Goal: Check status: Check status

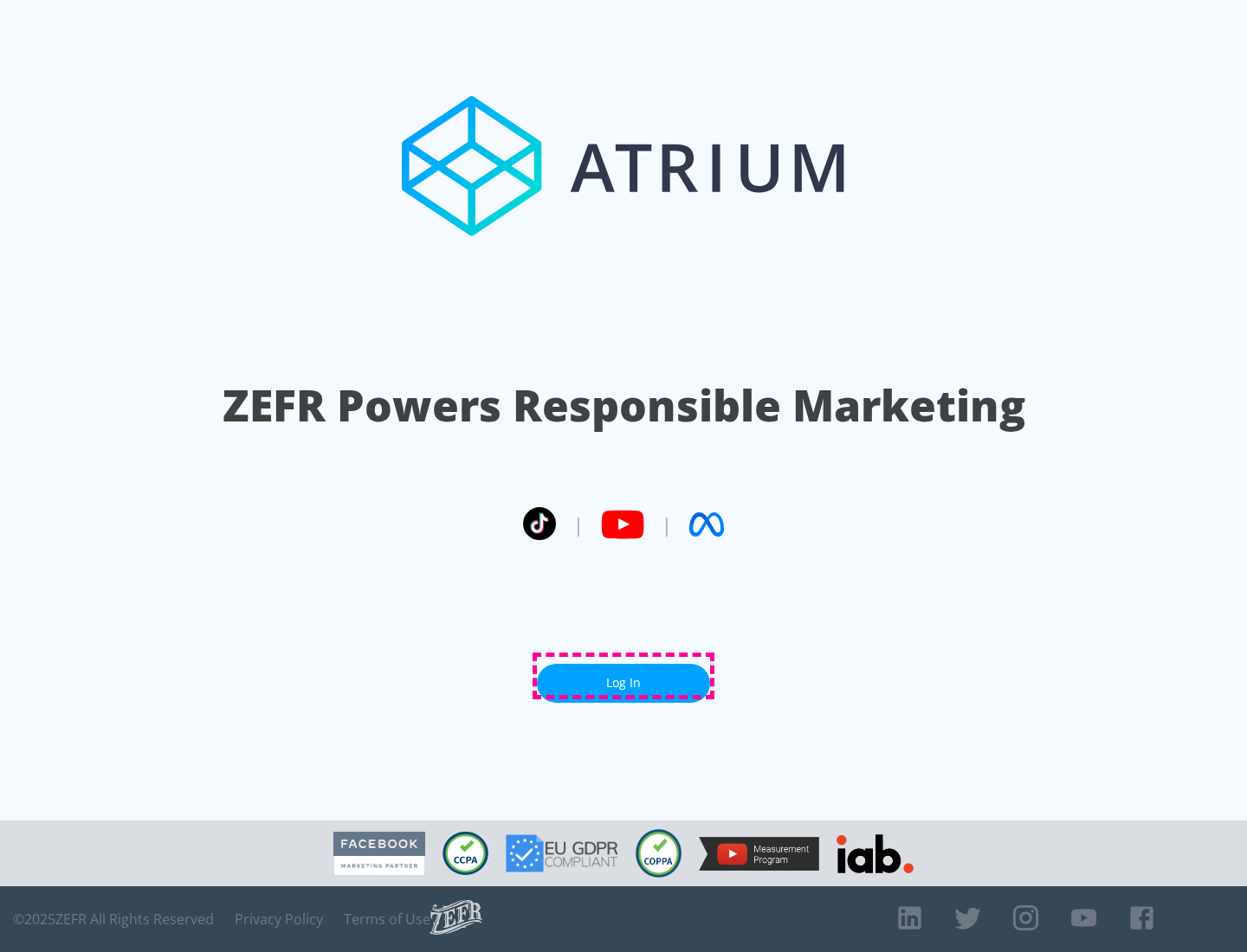
click at [624, 676] on link "Log In" at bounding box center [624, 683] width 173 height 39
